Goal: Information Seeking & Learning: Understand process/instructions

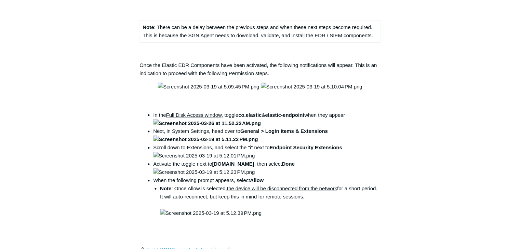
scroll to position [840, 0]
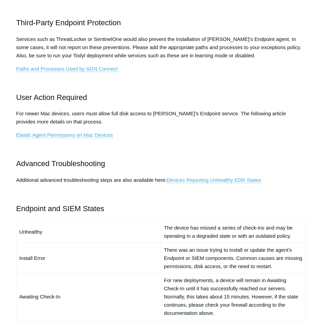
scroll to position [323, 0]
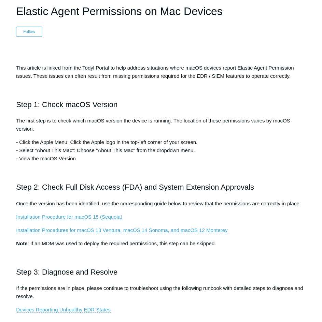
scroll to position [68, 0]
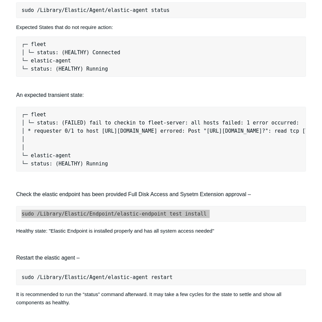
scroll to position [529, 0]
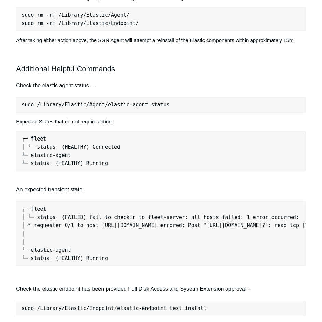
click at [144, 100] on pre "sudo /Library/Elastic/Agent/elastic-agent status" at bounding box center [161, 105] width 290 height 16
copy div "sudo /Library/Elastic/Agent/elastic-agent status"
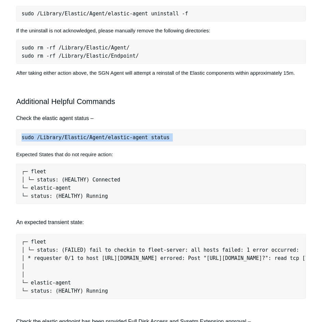
scroll to position [495, 0]
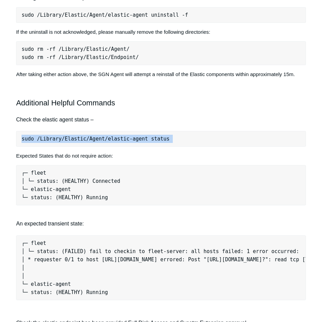
copy div "sudo /Library/Elastic/Agent/elastic-agent status"
click at [186, 97] on h2 "Additional Helpful Commands" at bounding box center [161, 103] width 290 height 12
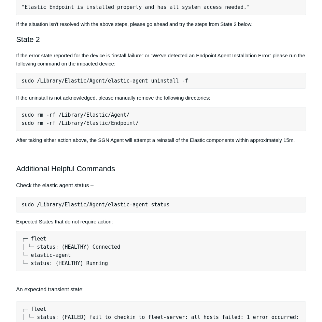
scroll to position [427, 0]
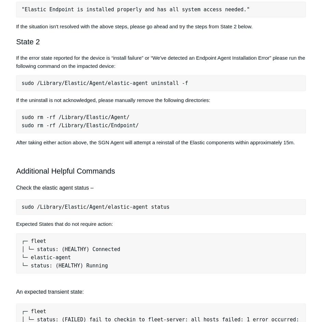
click at [139, 78] on pre "sudo /Library/Elastic/Agent/elastic-agent uninstall -f" at bounding box center [161, 83] width 290 height 16
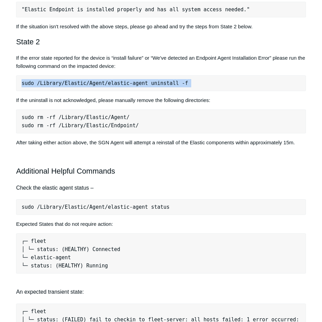
click at [139, 77] on pre "sudo /Library/Elastic/Agent/elastic-agent uninstall -f" at bounding box center [161, 83] width 290 height 16
copy div "sudo /Library/Elastic/Agent/elastic-agent uninstall -f"
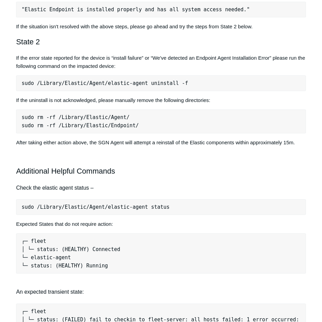
click at [204, 59] on p "If the error state reported for the device is “install failure” or “We've detec…" at bounding box center [161, 62] width 290 height 16
click at [126, 96] on p "If the uninstall is not acknowledged, please manually remove the following dire…" at bounding box center [161, 100] width 290 height 8
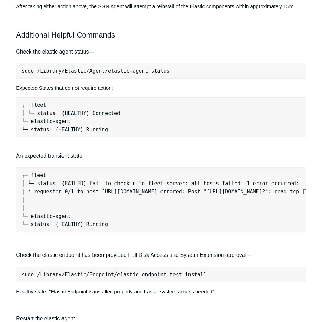
scroll to position [564, 0]
